Goal: Find specific page/section: Find specific page/section

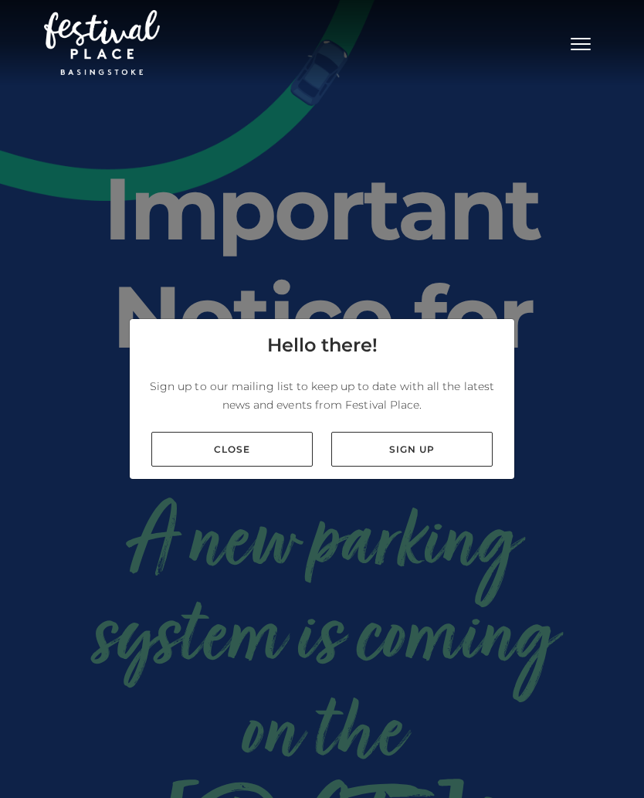
click at [246, 453] on link "Close" at bounding box center [231, 449] width 161 height 35
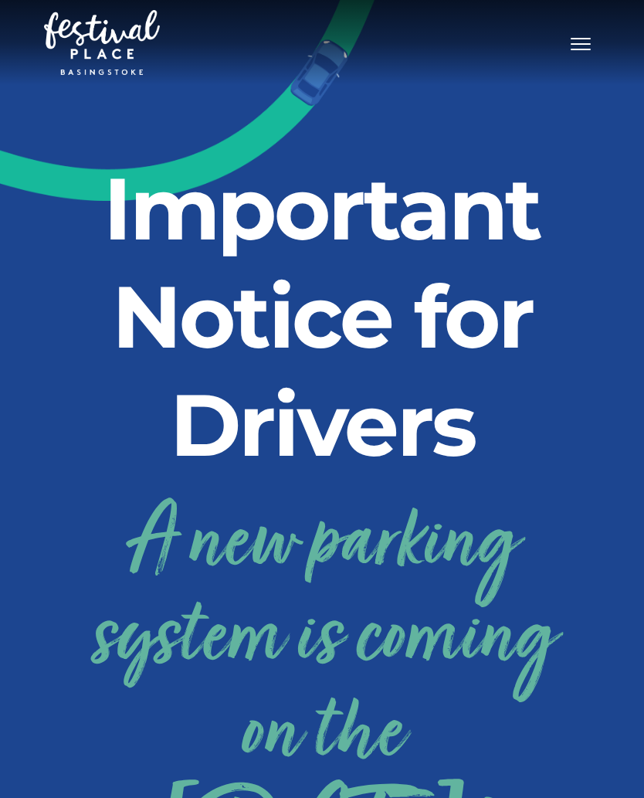
click at [596, 50] on button "Toggle navigation" at bounding box center [581, 42] width 39 height 22
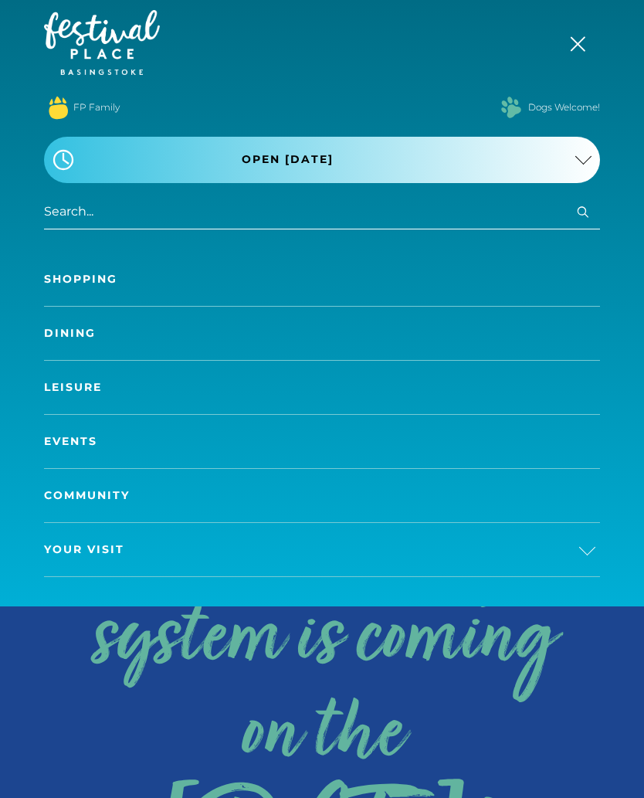
click at [380, 275] on link "Shopping" at bounding box center [322, 279] width 556 height 53
click at [112, 269] on link "Shopping" at bounding box center [322, 279] width 556 height 53
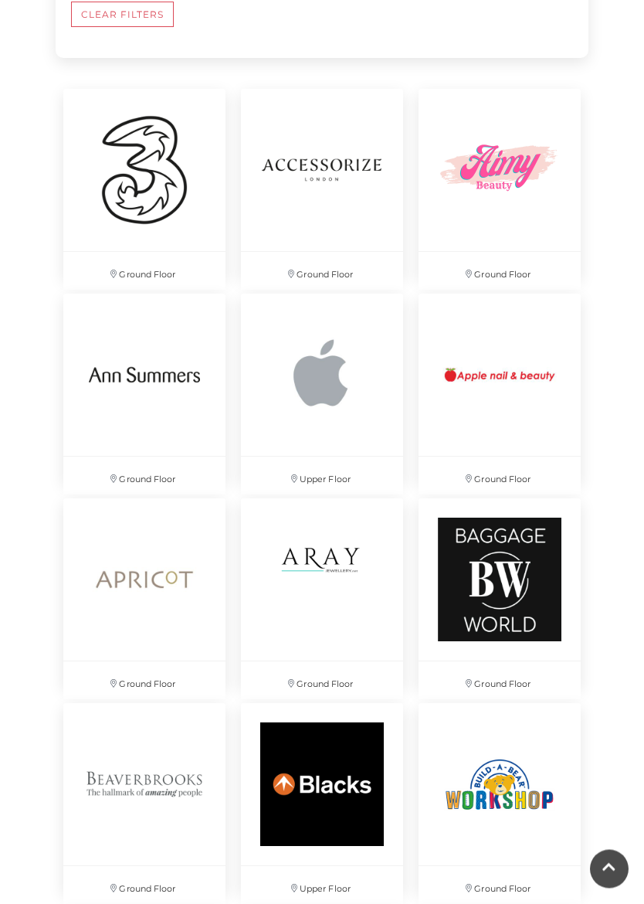
scroll to position [1158, 0]
click at [338, 432] on img at bounding box center [322, 375] width 162 height 162
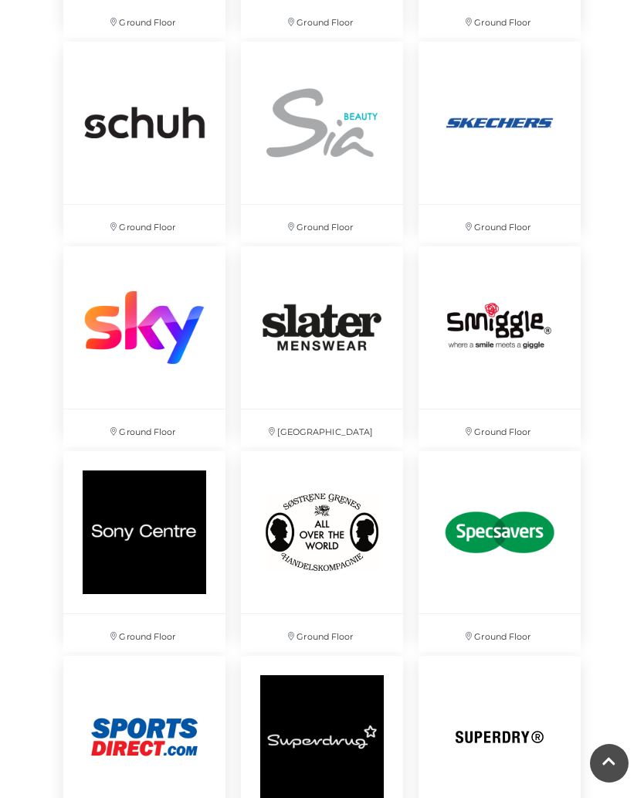
scroll to position [6471, 0]
